Goal: Check status: Check status

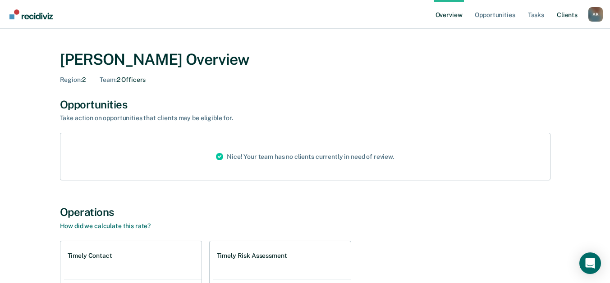
click at [570, 14] on link "Client s" at bounding box center [567, 14] width 24 height 29
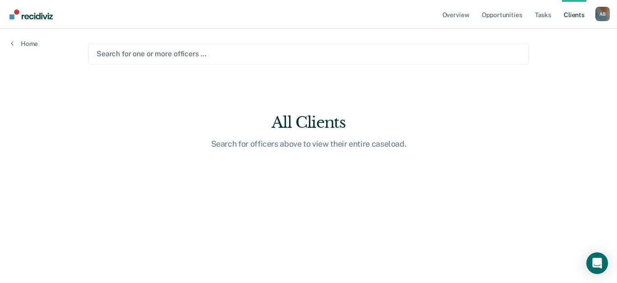
click at [161, 50] on div at bounding box center [308, 54] width 424 height 10
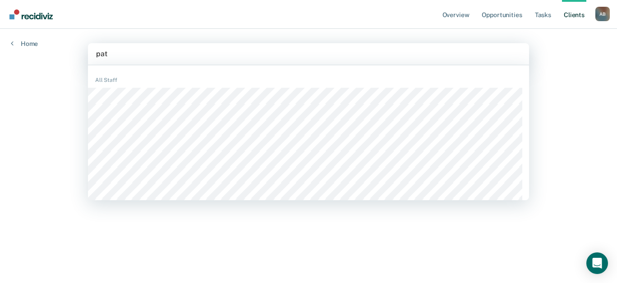
type input "pati"
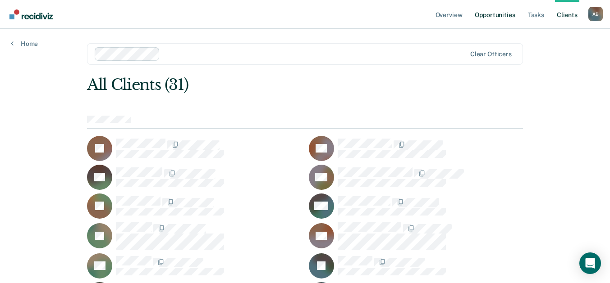
click at [502, 14] on link "Opportunities" at bounding box center [495, 14] width 44 height 29
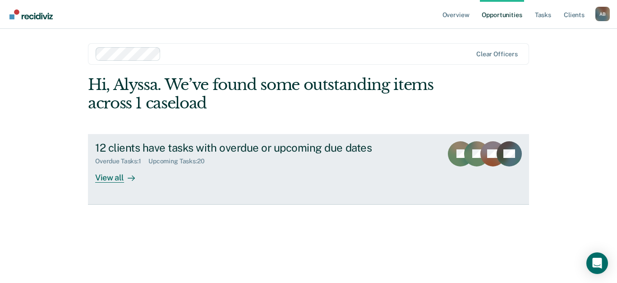
click at [334, 173] on div "12 clients have tasks with overdue or upcoming due dates Overdue Tasks : 1 Upco…" at bounding box center [264, 162] width 338 height 41
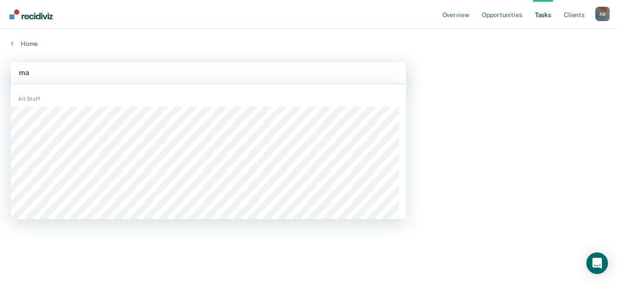
type input "may"
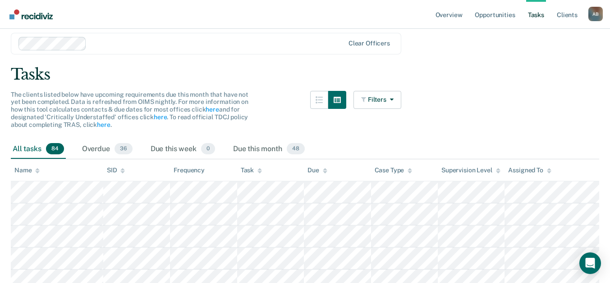
scroll to position [45, 0]
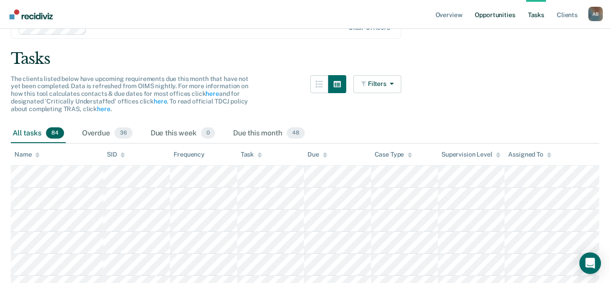
click at [498, 14] on link "Opportunities" at bounding box center [495, 14] width 44 height 29
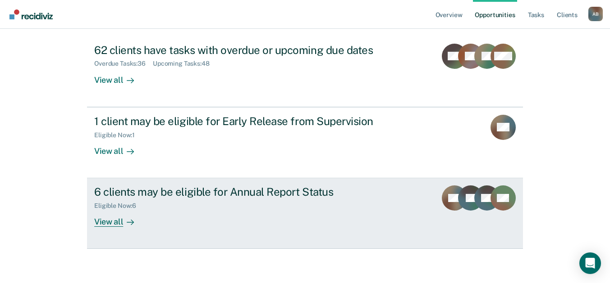
scroll to position [100, 0]
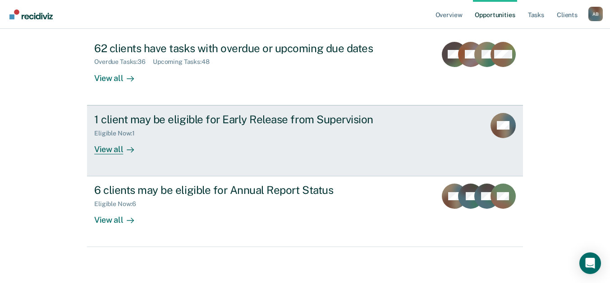
click at [302, 147] on div "1 client may be eligible for Early Release from Supervision Eligible Now : 1 Vi…" at bounding box center [263, 133] width 338 height 41
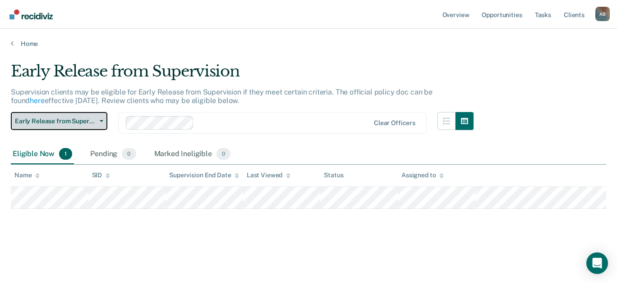
click at [91, 119] on span "Early Release from Supervision" at bounding box center [55, 122] width 81 height 8
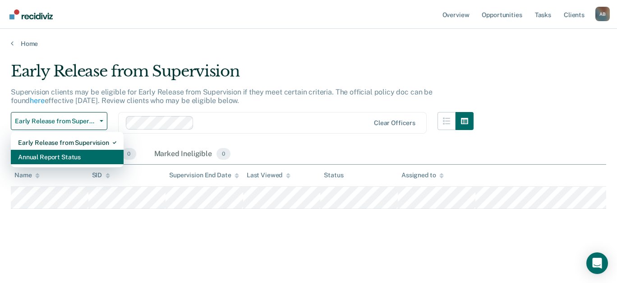
click at [68, 158] on div "Annual Report Status" at bounding box center [67, 157] width 98 height 14
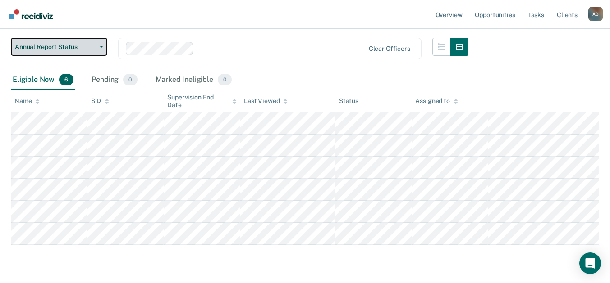
scroll to position [135, 0]
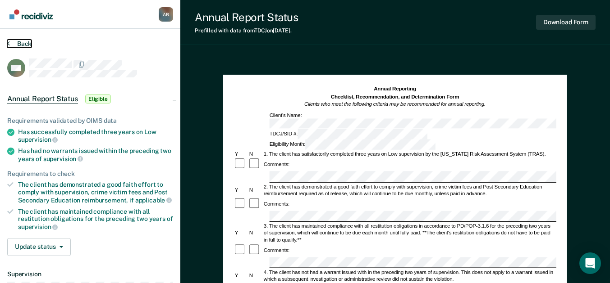
click at [16, 41] on button "Back" at bounding box center [19, 44] width 24 height 8
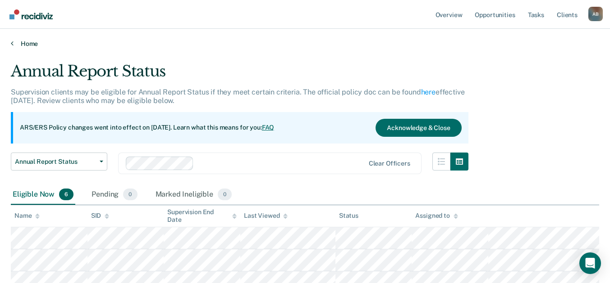
click at [25, 40] on link "Home" at bounding box center [305, 44] width 588 height 8
